Goal: Task Accomplishment & Management: Use online tool/utility

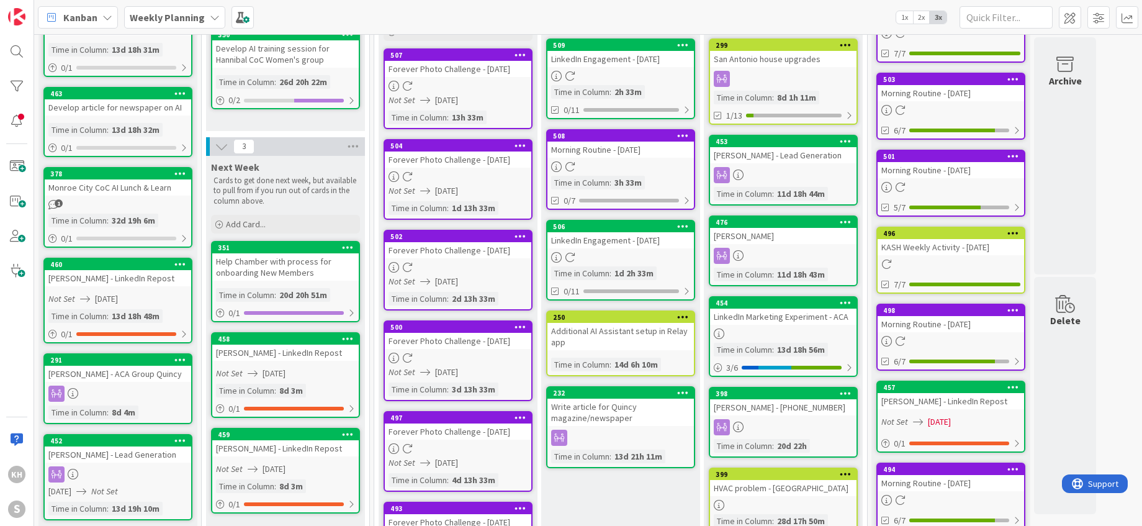
scroll to position [123, 0]
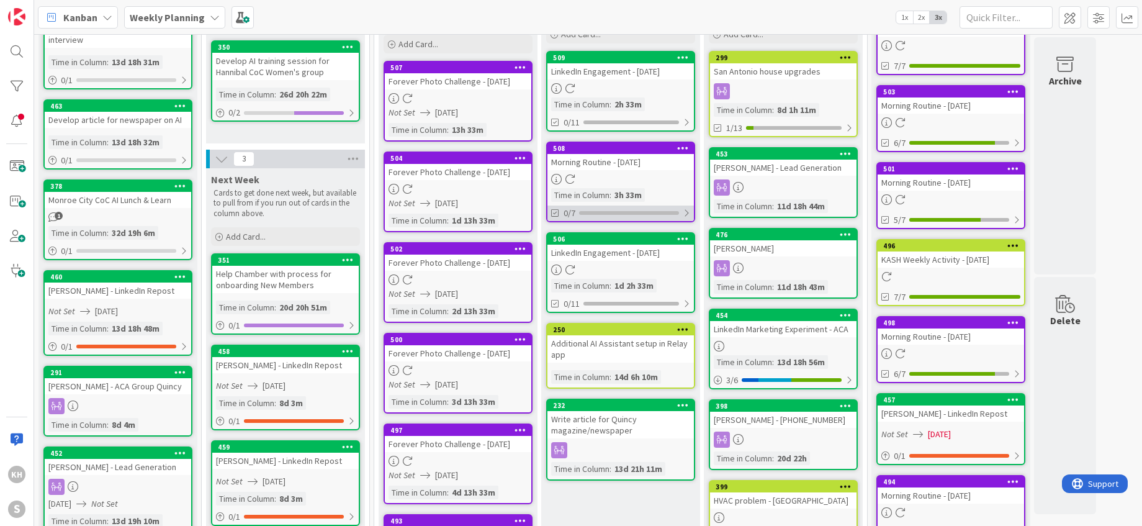
click at [687, 210] on div at bounding box center [686, 213] width 7 height 10
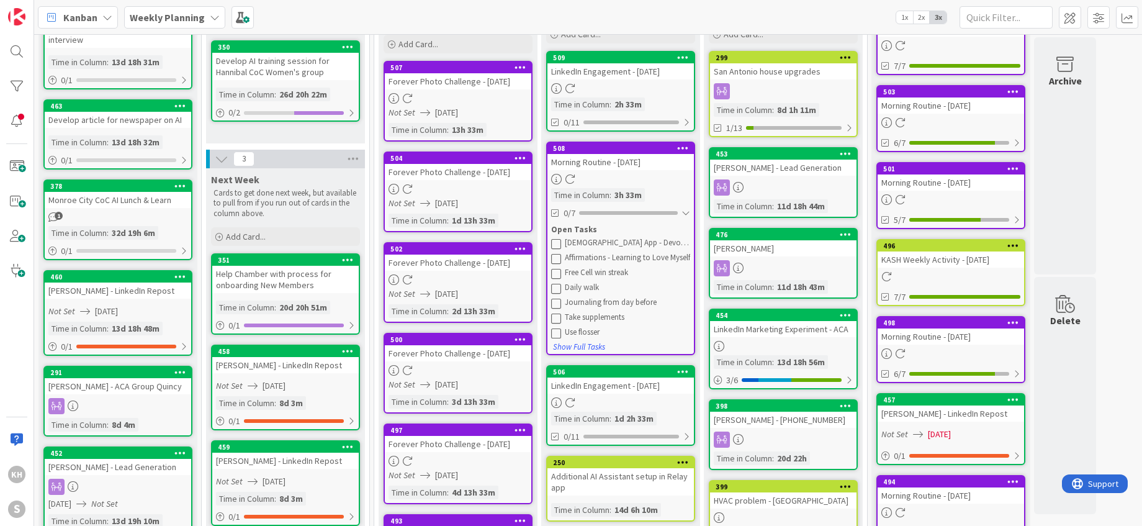
click at [560, 244] on icon at bounding box center [556, 243] width 10 height 10
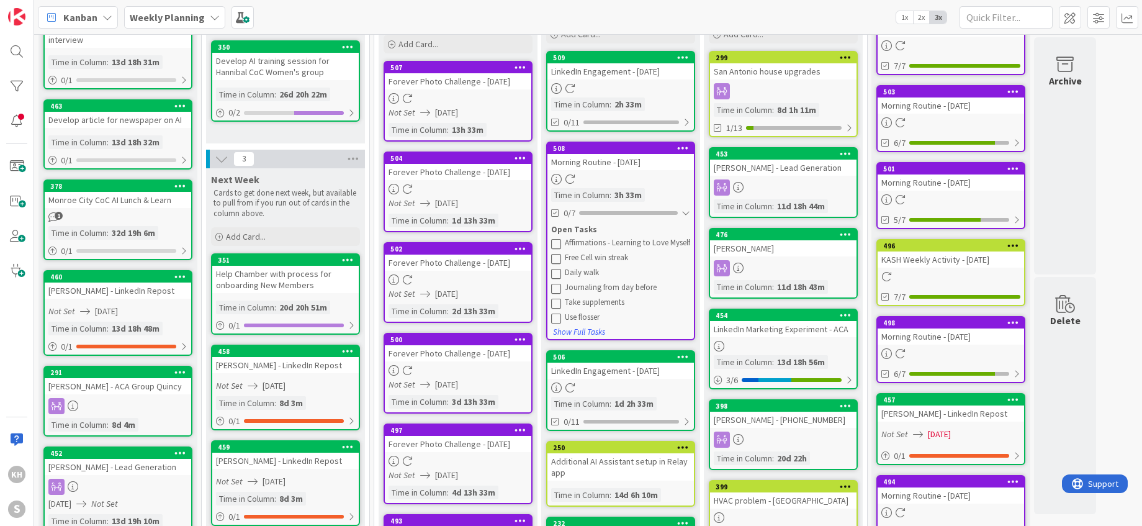
click at [556, 243] on icon at bounding box center [556, 243] width 10 height 10
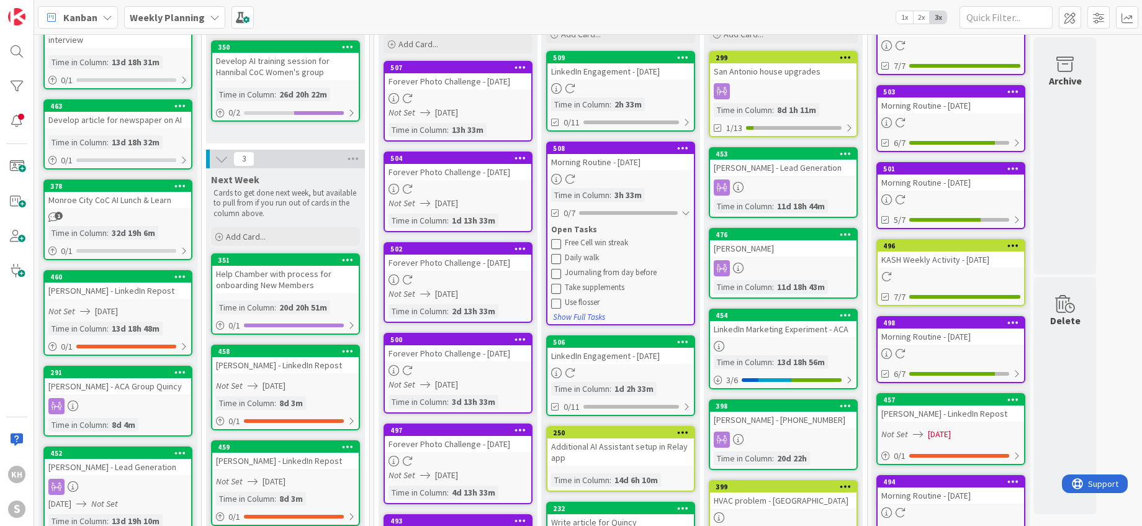
click at [556, 243] on icon at bounding box center [556, 243] width 10 height 10
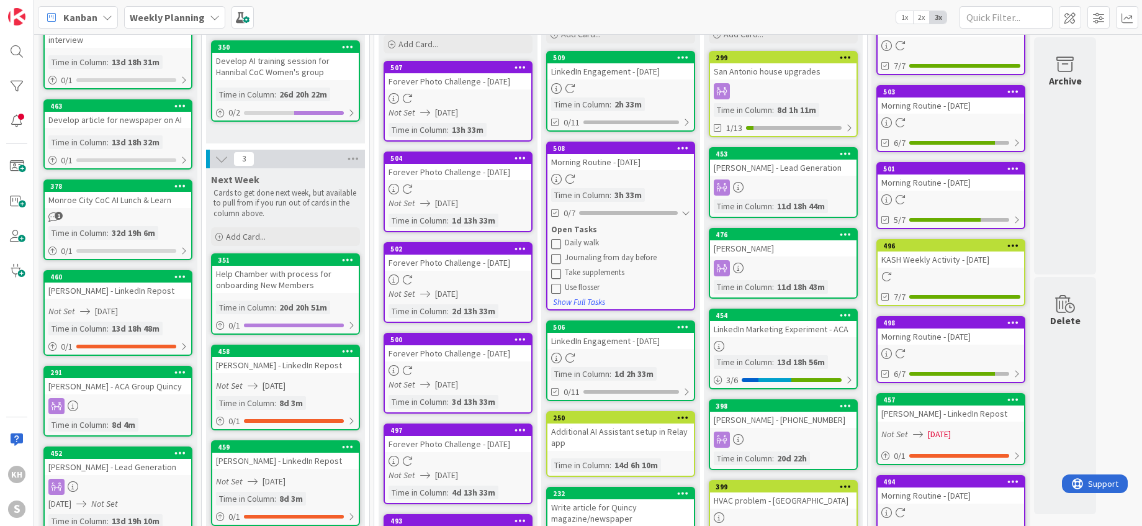
click at [685, 325] on icon at bounding box center [683, 326] width 12 height 9
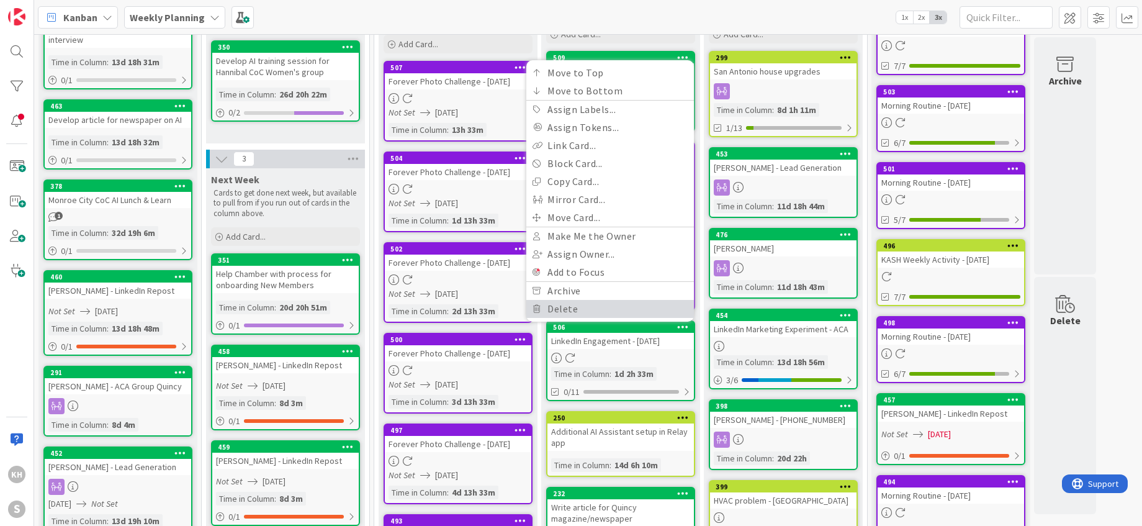
click at [557, 314] on link "Delete" at bounding box center [610, 309] width 168 height 18
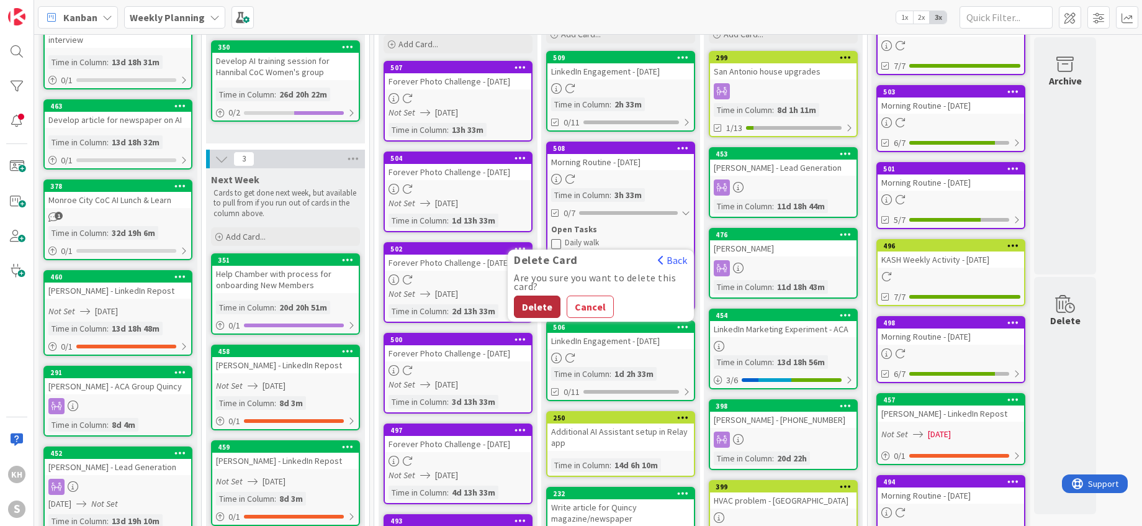
click at [546, 309] on button "Delete" at bounding box center [537, 306] width 47 height 22
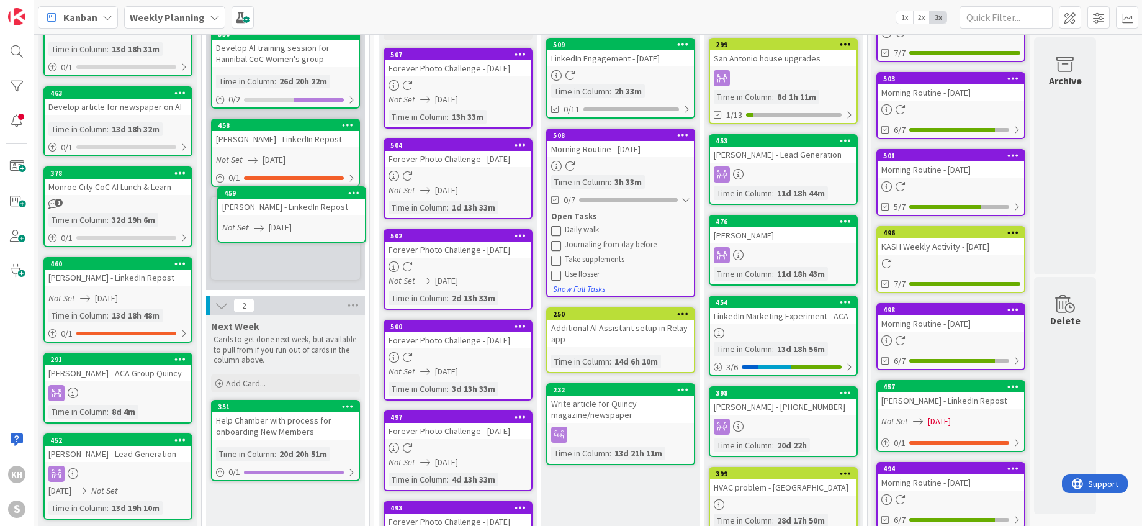
scroll to position [134, 0]
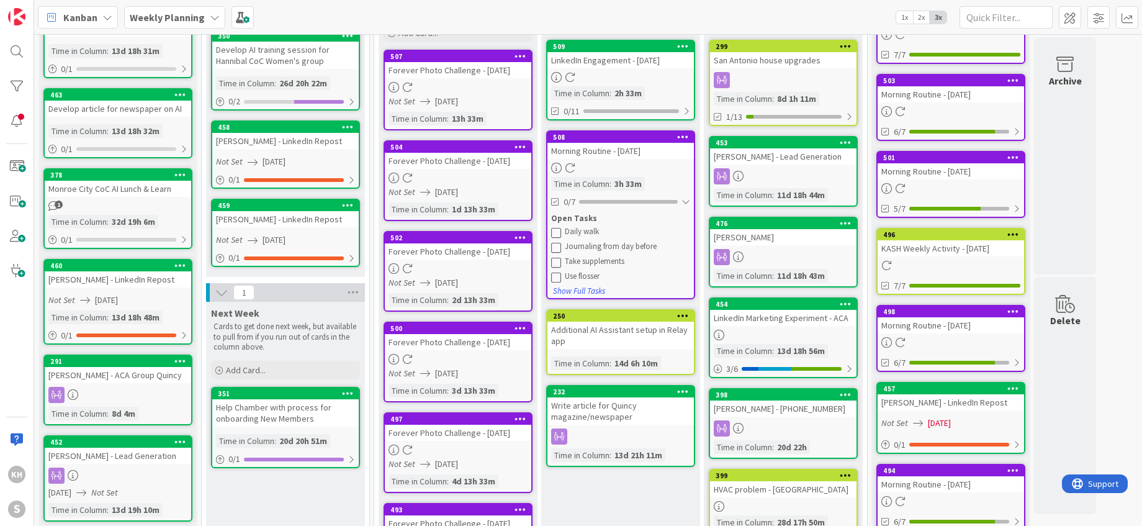
drag, startPoint x: 286, startPoint y: 351, endPoint x: 528, endPoint y: 22, distance: 409.0
click at [556, 248] on icon at bounding box center [556, 247] width 10 height 10
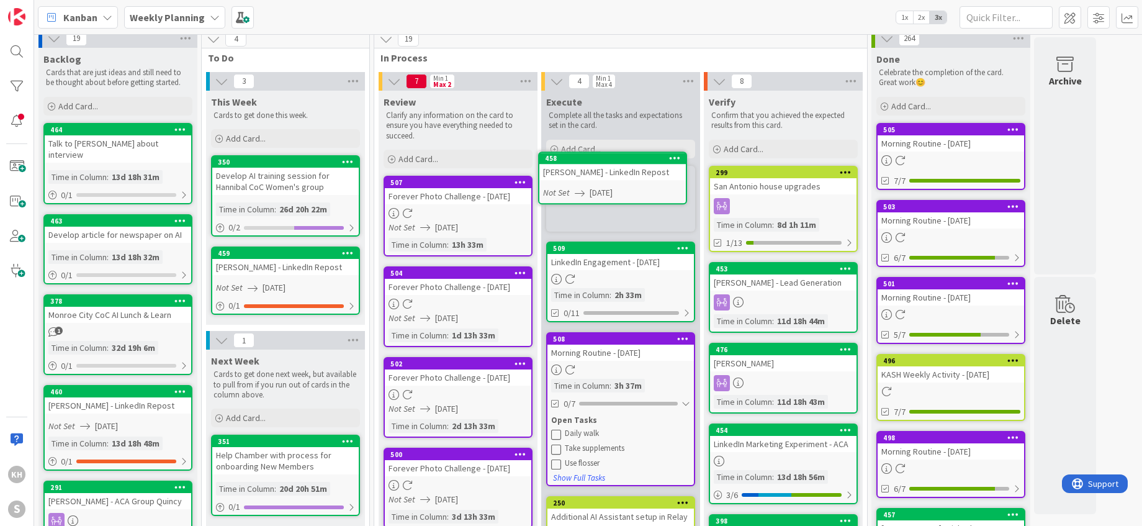
scroll to position [0, 0]
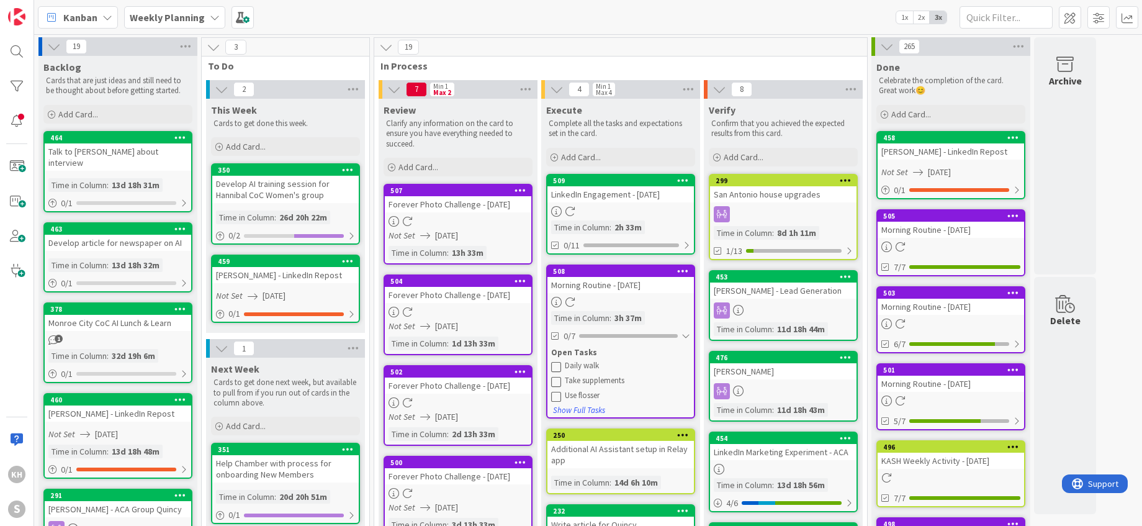
drag, startPoint x: 613, startPoint y: 183, endPoint x: 642, endPoint y: 9, distance: 176.1
